Goal: Task Accomplishment & Management: Manage account settings

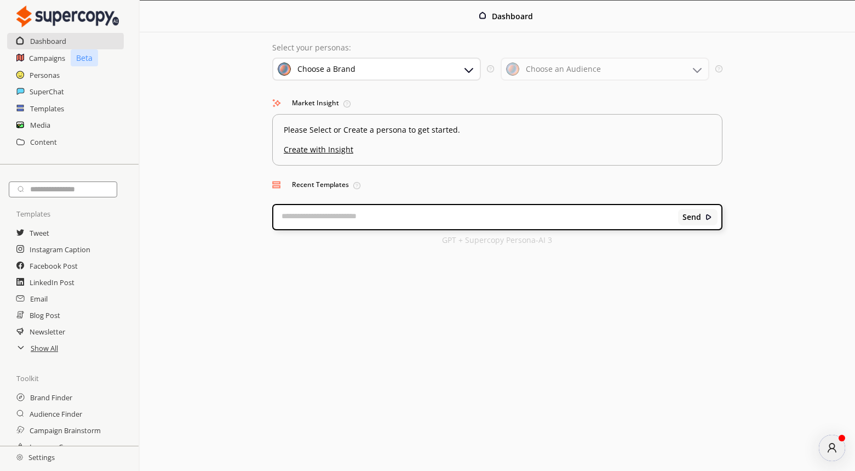
click at [20, 455] on img at bounding box center [19, 457] width 7 height 7
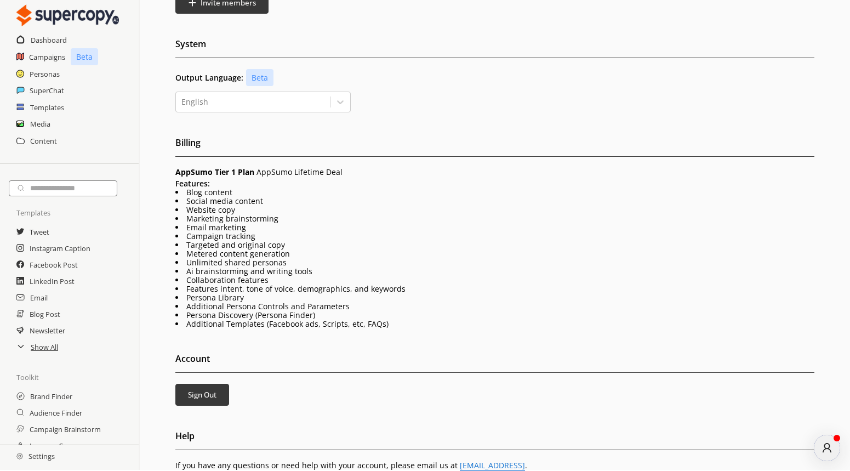
scroll to position [197, 0]
